Goal: Information Seeking & Learning: Learn about a topic

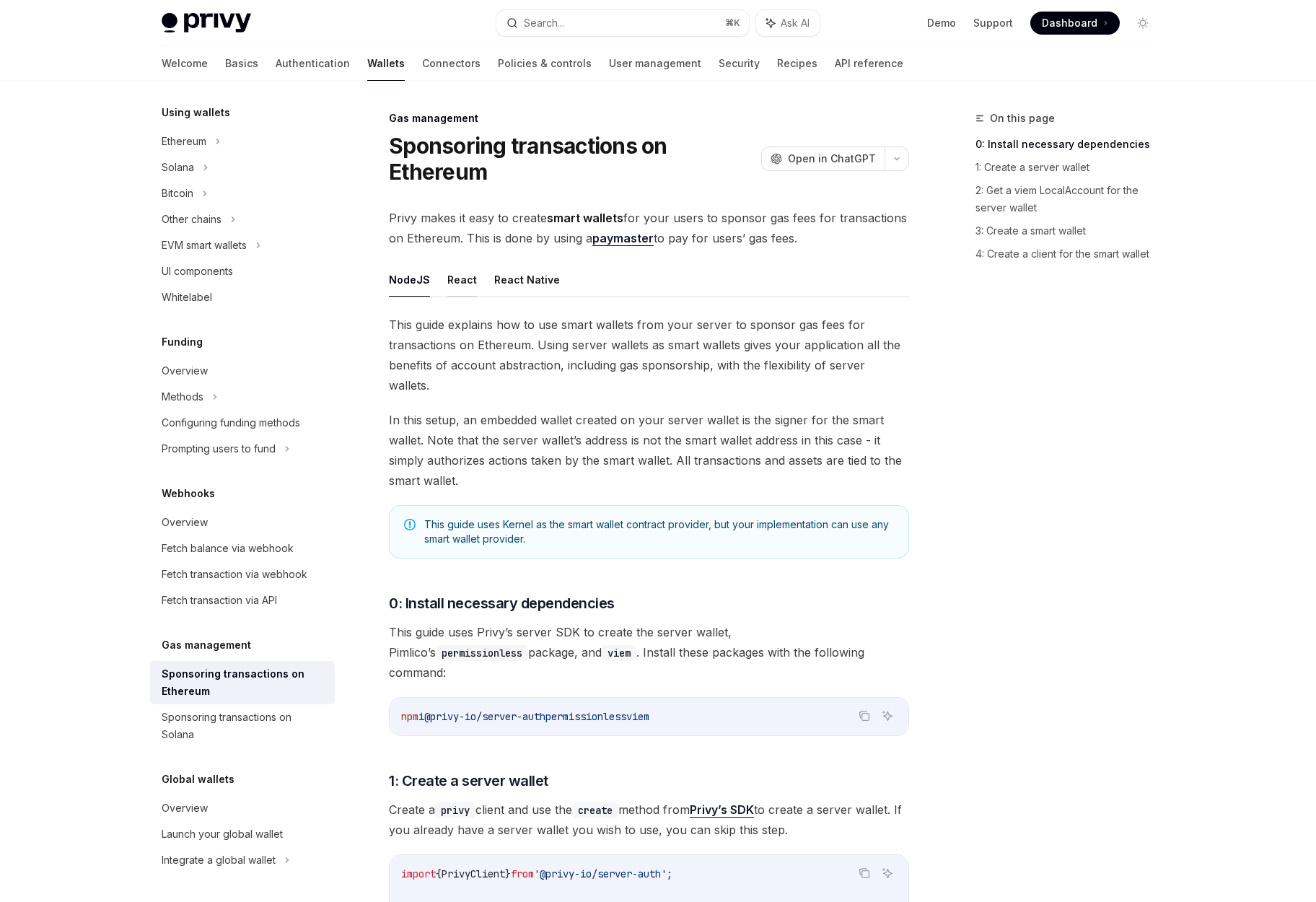
click at [462, 286] on button "React" at bounding box center [462, 279] width 30 height 34
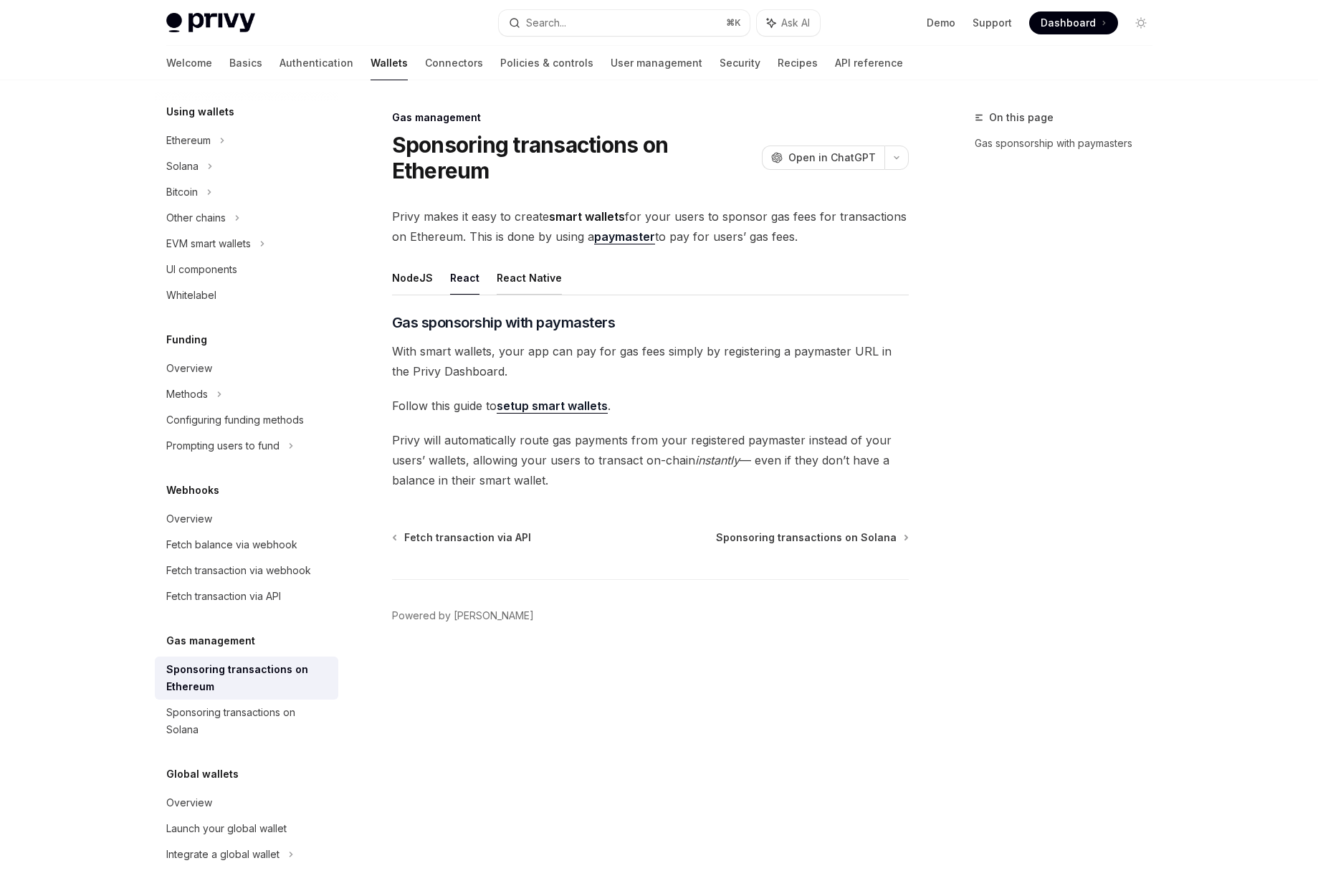
click at [503, 279] on button "React Native" at bounding box center [528, 278] width 65 height 34
click at [415, 281] on button "NodeJS" at bounding box center [412, 278] width 41 height 34
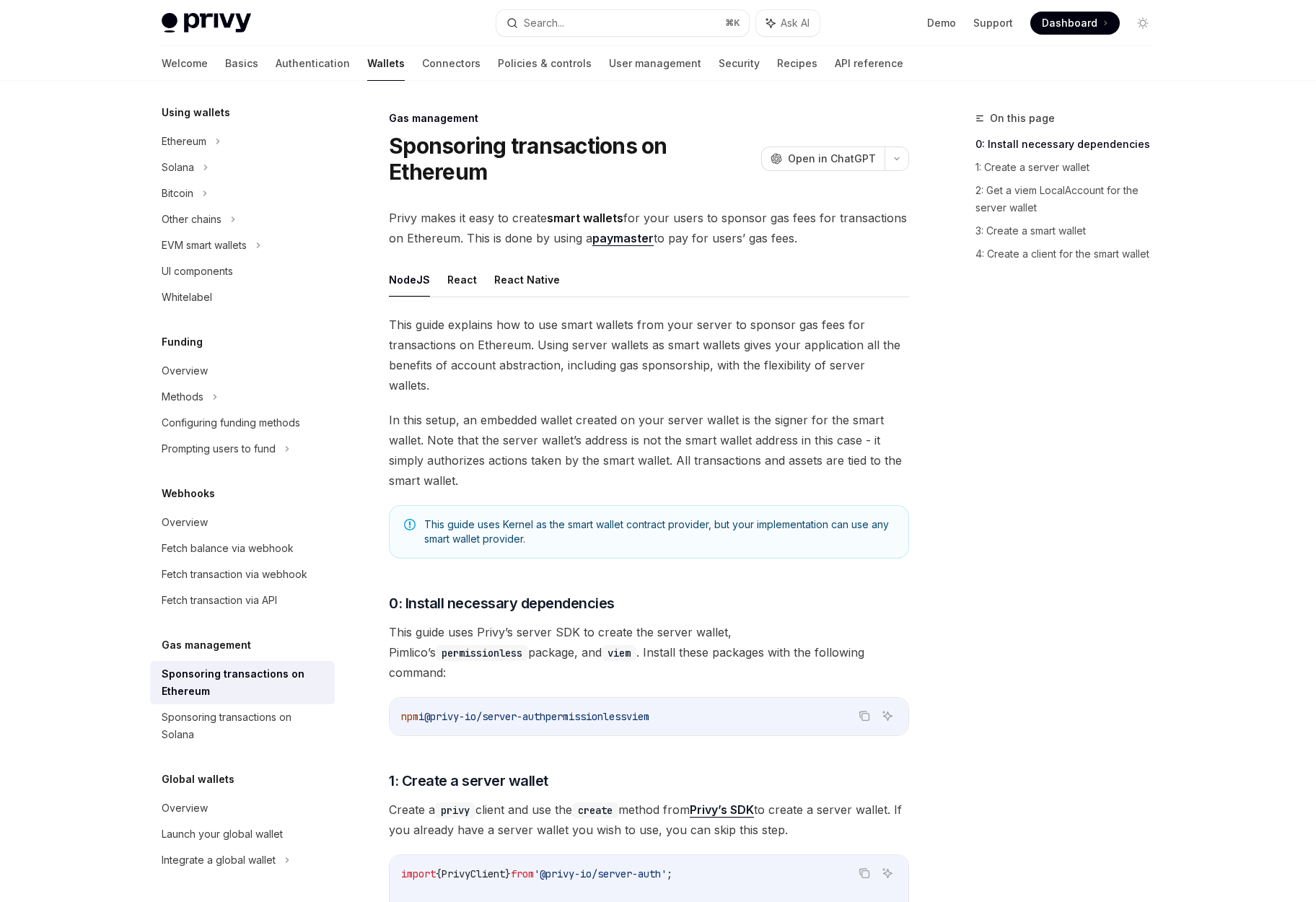
click at [442, 272] on ul "NodeJS React React Native" at bounding box center [649, 280] width 520 height 35
click at [467, 282] on button "React" at bounding box center [462, 279] width 30 height 34
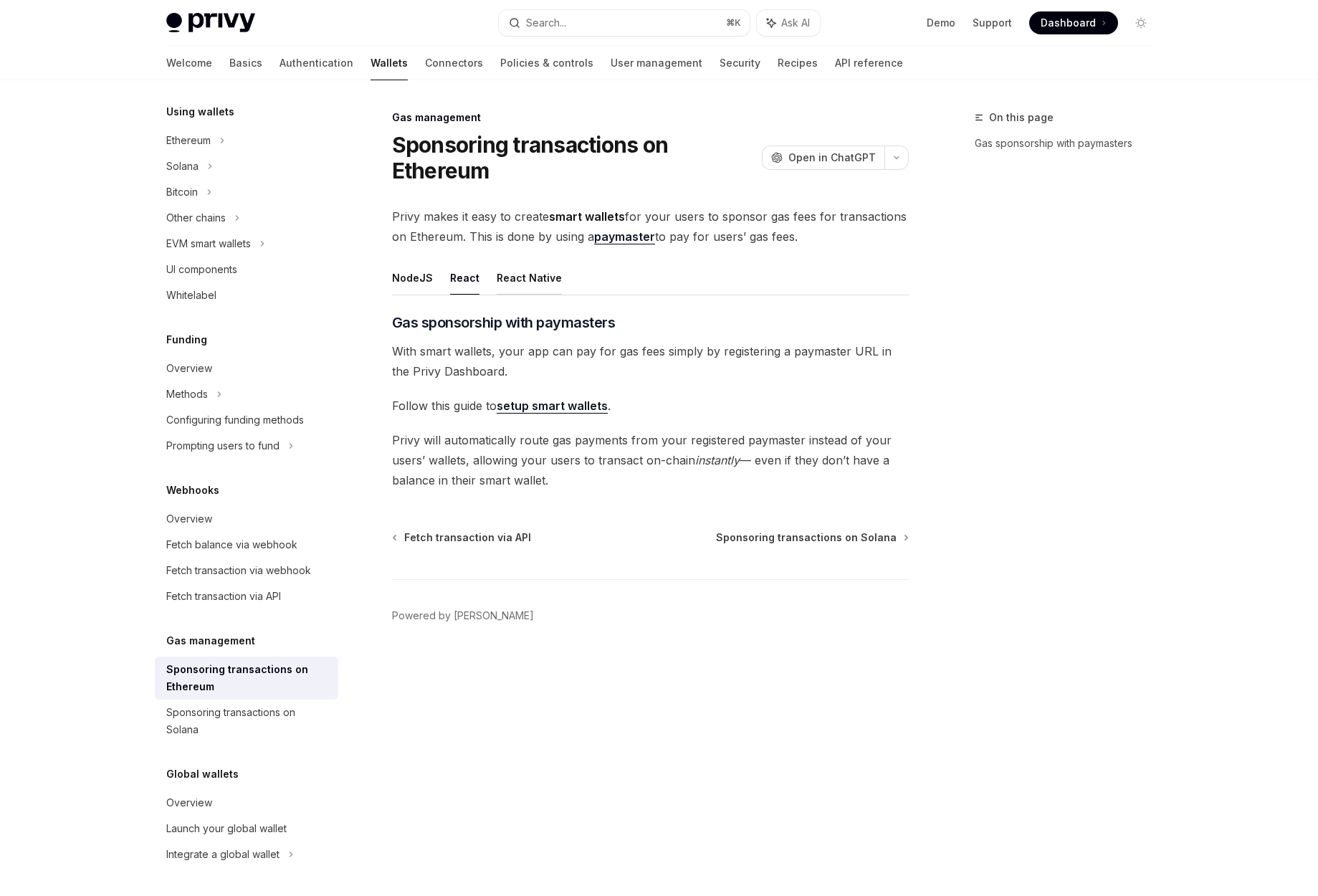
click at [501, 278] on button "React Native" at bounding box center [528, 278] width 65 height 34
click at [397, 282] on button "NodeJS" at bounding box center [412, 278] width 41 height 34
type textarea "*"
